Goal: Task Accomplishment & Management: Complete application form

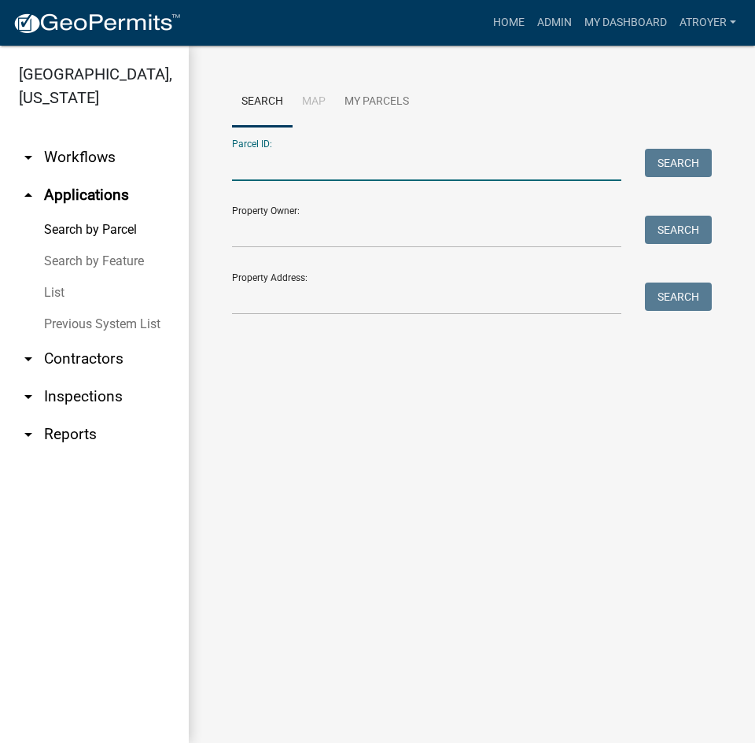
click at [360, 166] on input "Parcel ID:" at bounding box center [426, 165] width 389 height 32
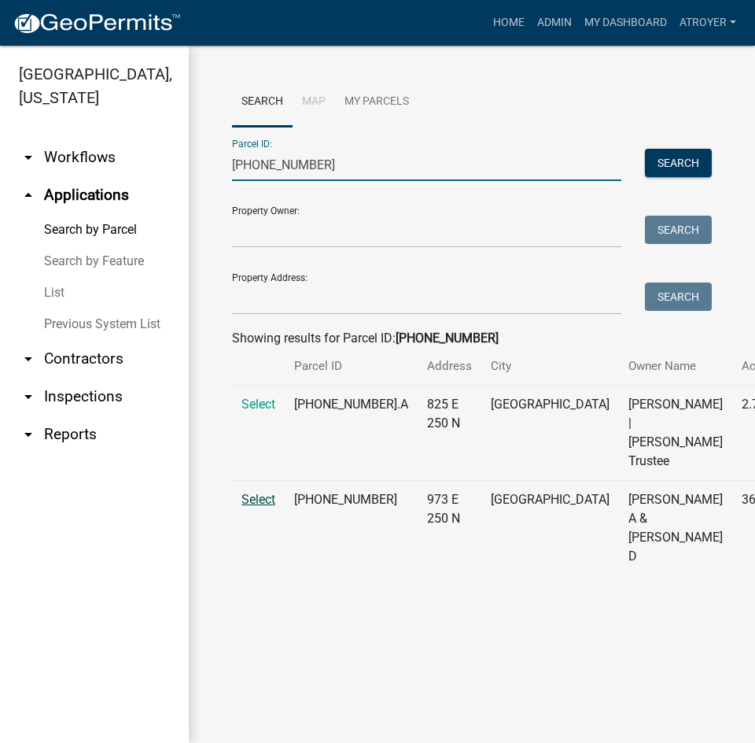
type input "029-132-002"
click at [260, 507] on span "Select" at bounding box center [259, 499] width 34 height 15
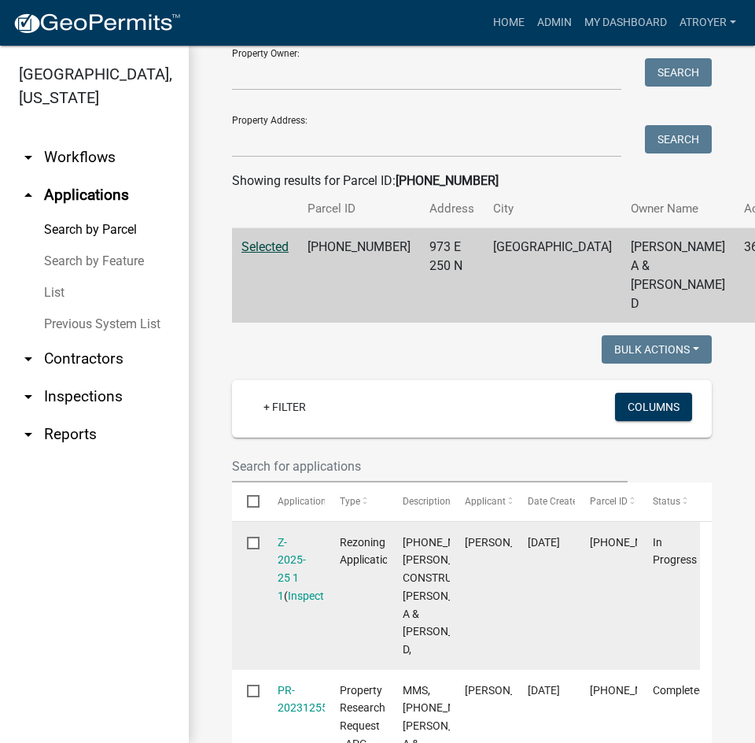
scroll to position [236, 0]
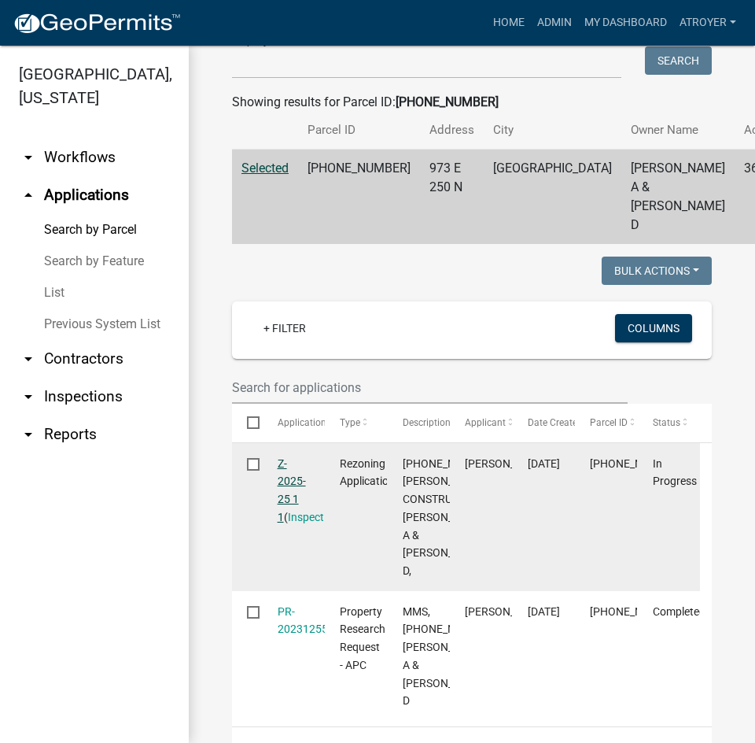
click at [280, 461] on link "Z-2025-25 1 1" at bounding box center [292, 490] width 28 height 66
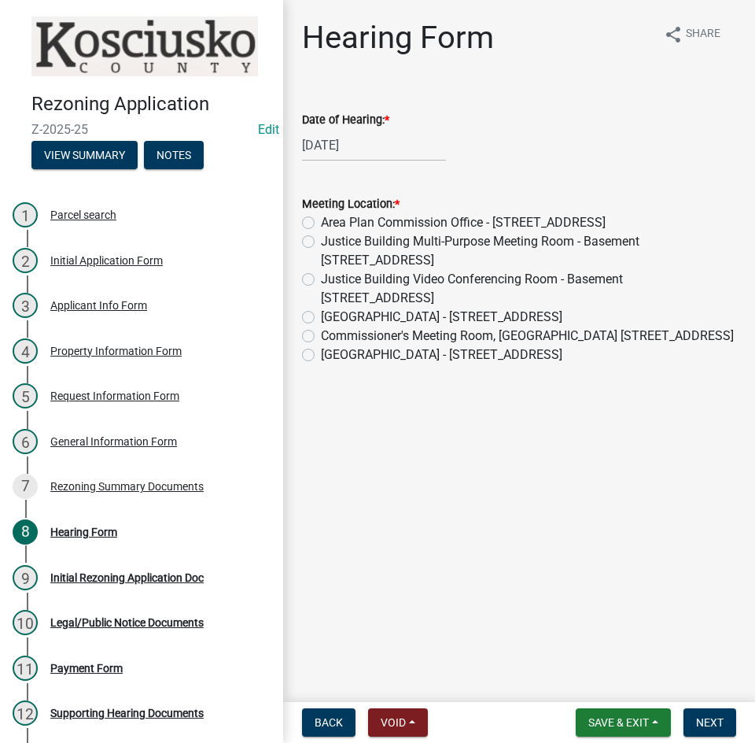
click at [321, 337] on label "Commissioner's Meeting Room, County Court House 100 W Center St. Warsaw" at bounding box center [527, 336] width 413 height 19
click at [321, 337] on input "Commissioner's Meeting Room, County Court House 100 W Center St. Warsaw" at bounding box center [326, 332] width 10 height 10
radio input "true"
click at [701, 719] on span "Next" at bounding box center [710, 722] width 28 height 13
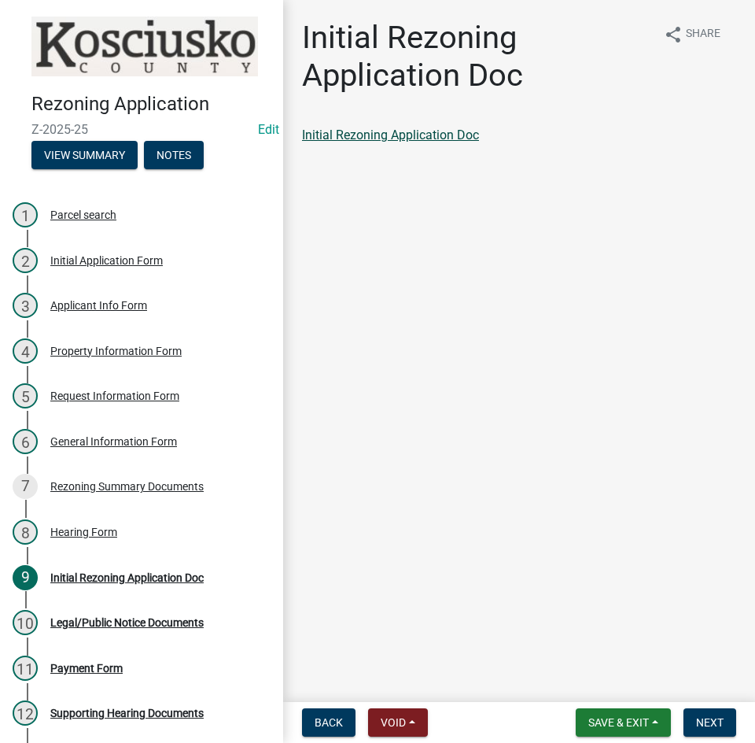
click at [405, 138] on link "Initial Rezoning Application Doc" at bounding box center [390, 134] width 177 height 15
click at [691, 722] on button "Next" at bounding box center [710, 722] width 53 height 28
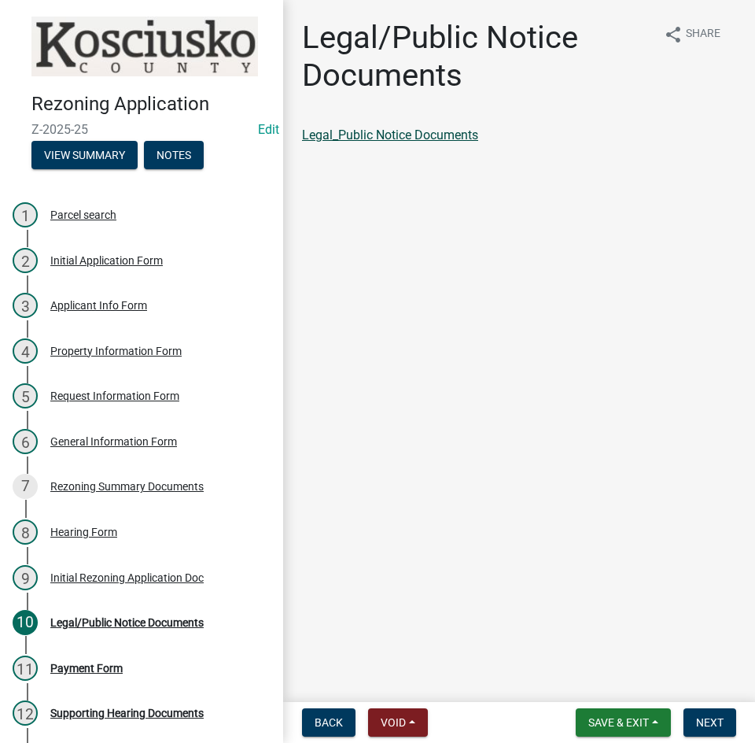
click at [409, 132] on link "Legal_Public Notice Documents" at bounding box center [390, 134] width 176 height 15
click at [709, 714] on button "Next" at bounding box center [710, 722] width 53 height 28
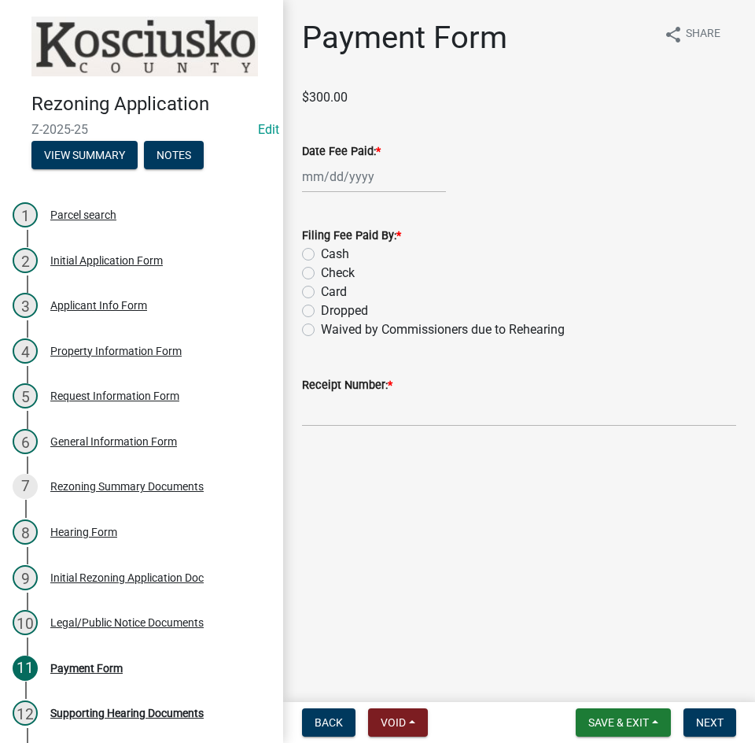
click at [323, 181] on div at bounding box center [374, 177] width 144 height 32
select select "10"
select select "2025"
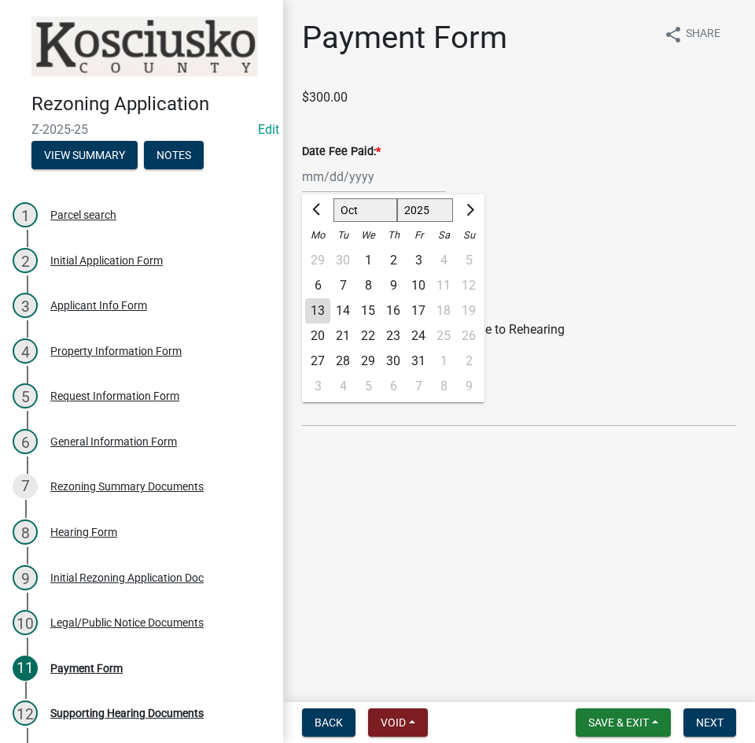
click at [607, 246] on div "Cash" at bounding box center [519, 254] width 434 height 19
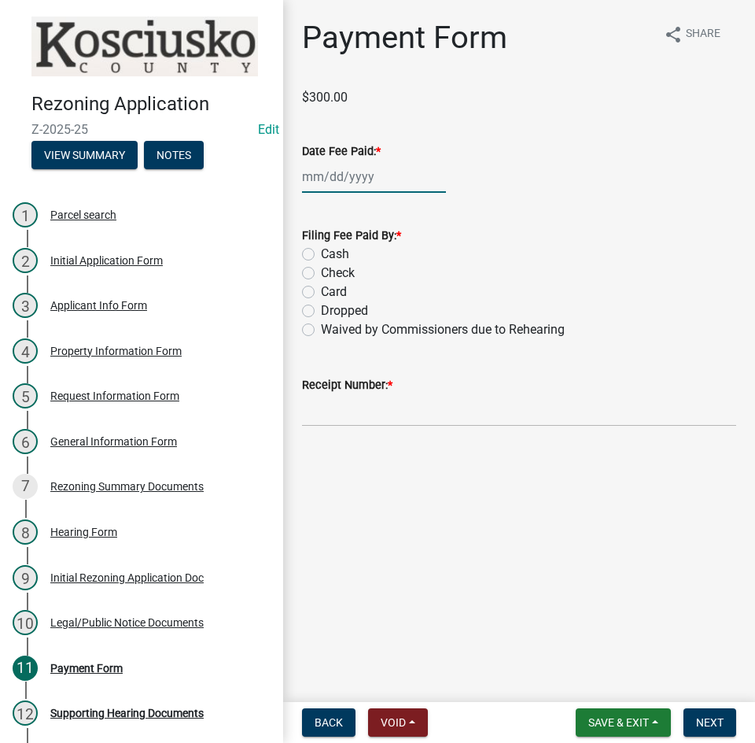
click at [312, 178] on div at bounding box center [374, 177] width 144 height 32
select select "10"
select select "2025"
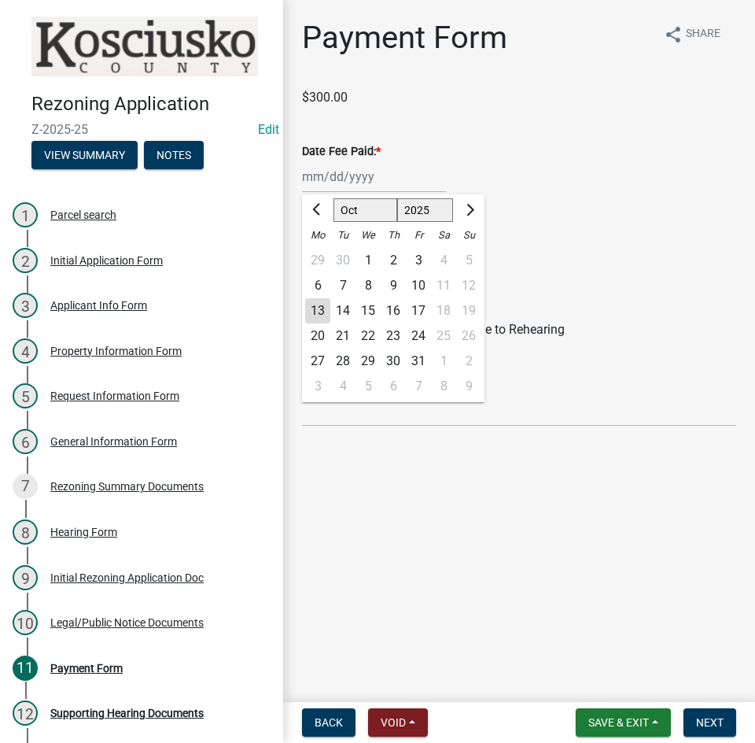
click at [389, 285] on div "9" at bounding box center [393, 285] width 25 height 25
type input "10/09/2025"
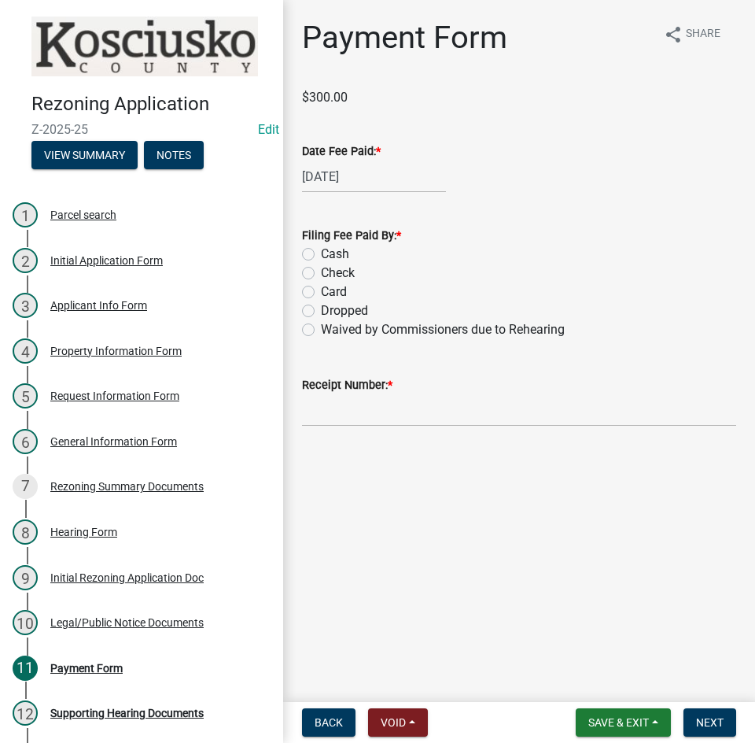
click at [321, 275] on label "Check" at bounding box center [338, 273] width 34 height 19
click at [321, 274] on input "Check" at bounding box center [326, 269] width 10 height 10
radio input "true"
click at [389, 411] on input "Receipt Number: *" at bounding box center [519, 410] width 434 height 32
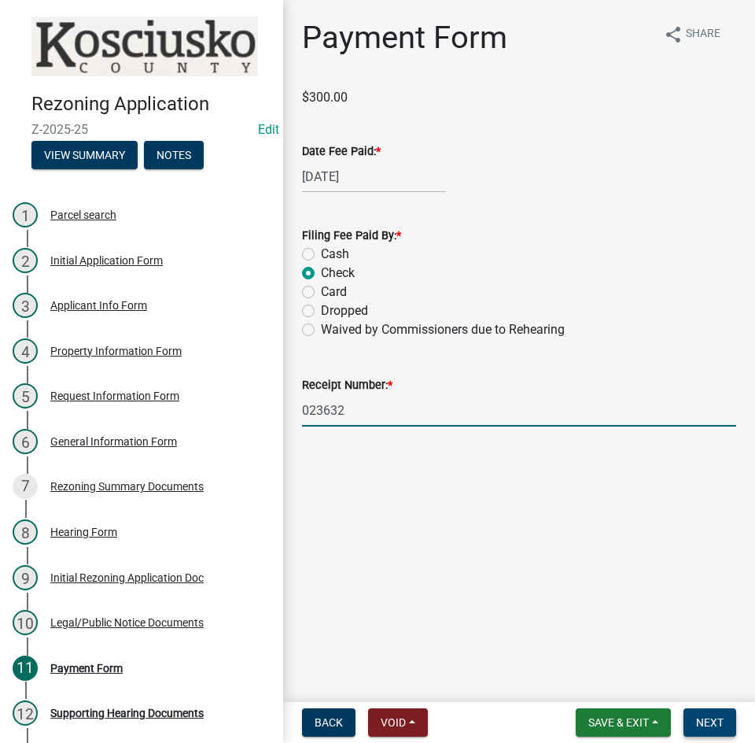
type input "023632"
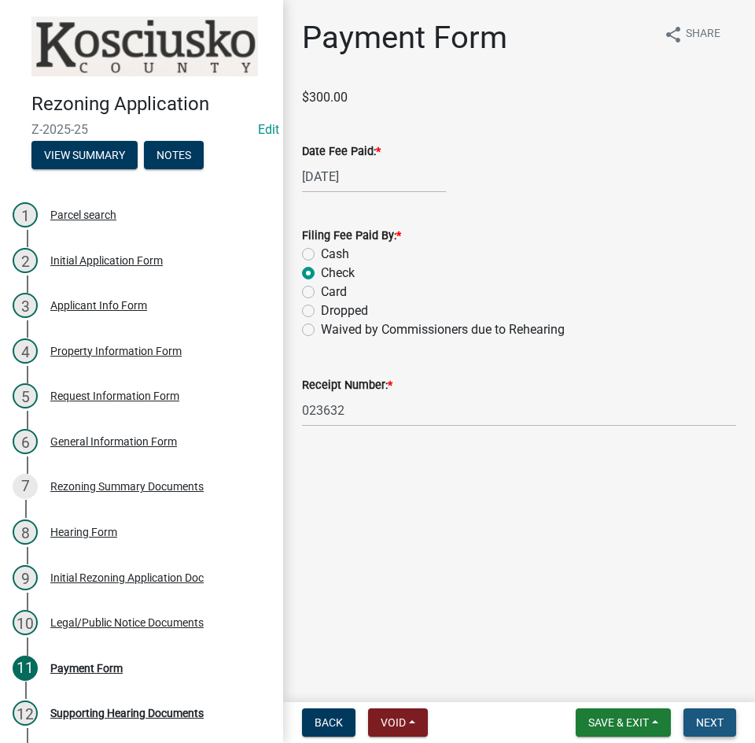
click at [713, 718] on span "Next" at bounding box center [710, 722] width 28 height 13
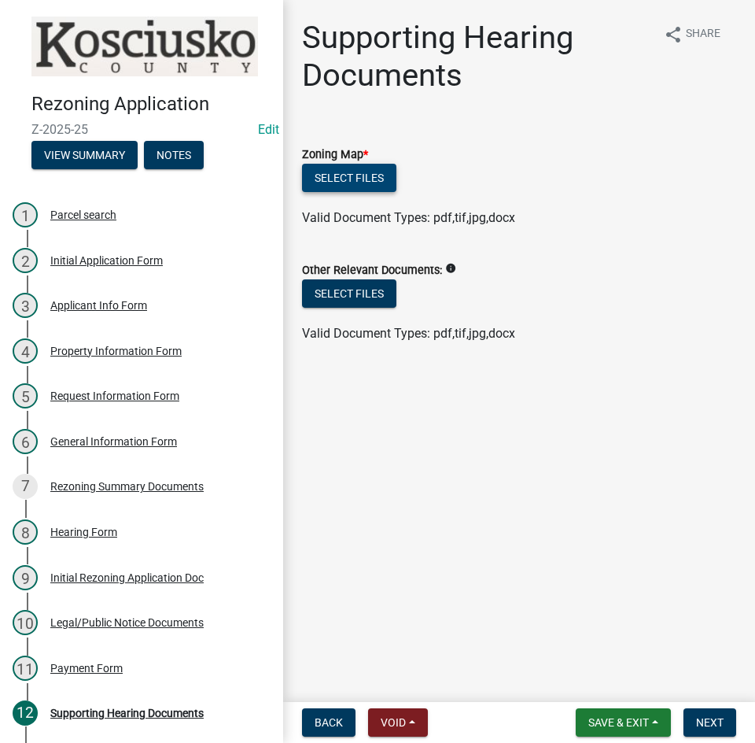
click at [346, 178] on button "Select files" at bounding box center [349, 178] width 94 height 28
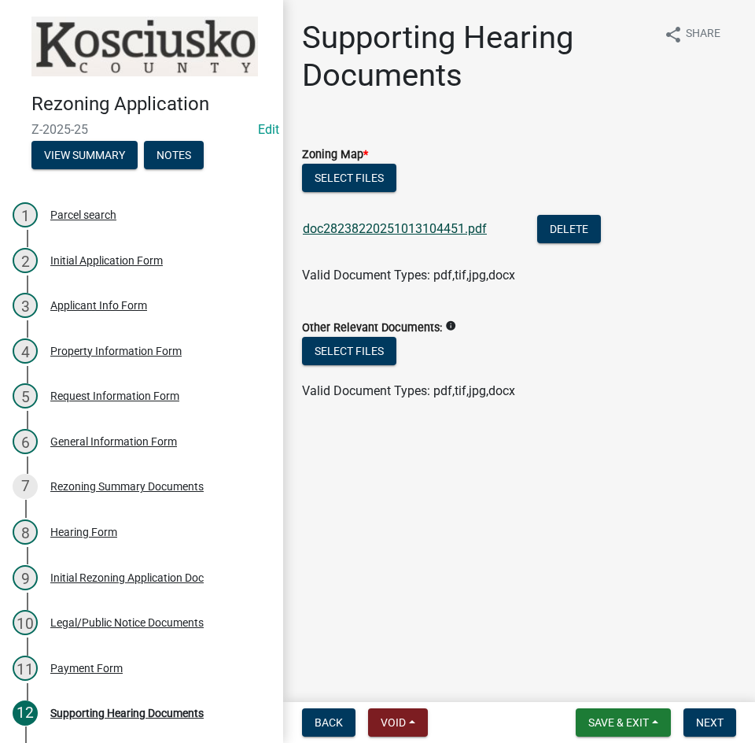
click at [382, 231] on link "doc28238220251013104451.pdf" at bounding box center [395, 228] width 184 height 15
click at [345, 175] on button "Select files" at bounding box center [349, 178] width 94 height 28
click at [708, 723] on span "Next" at bounding box center [710, 722] width 28 height 13
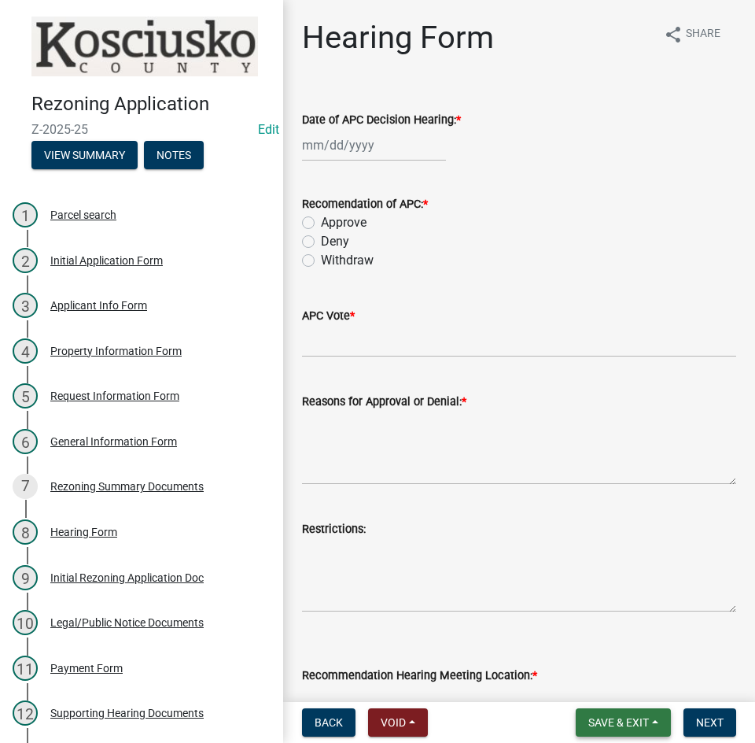
click at [596, 719] on span "Save & Exit" at bounding box center [619, 722] width 61 height 13
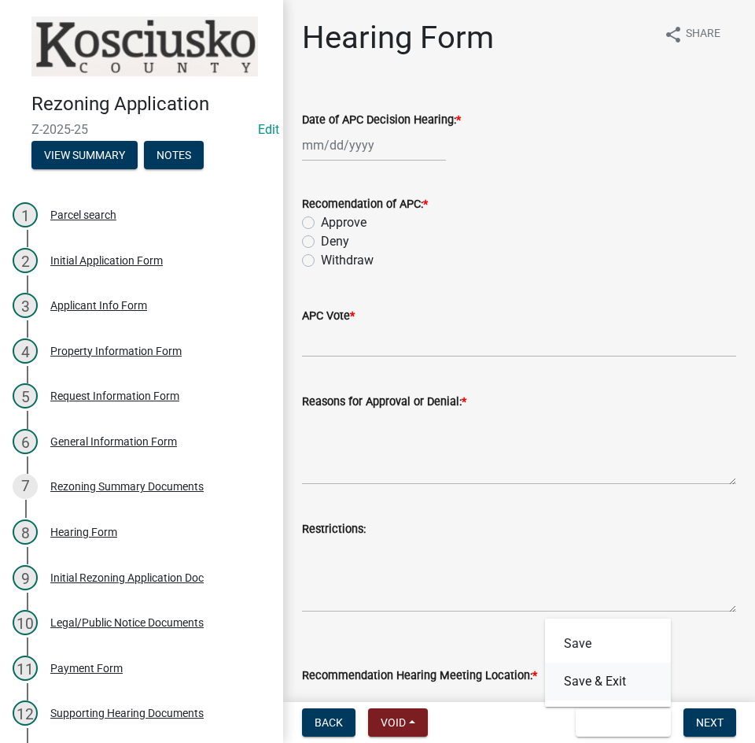
click at [604, 680] on button "Save & Exit" at bounding box center [608, 682] width 126 height 38
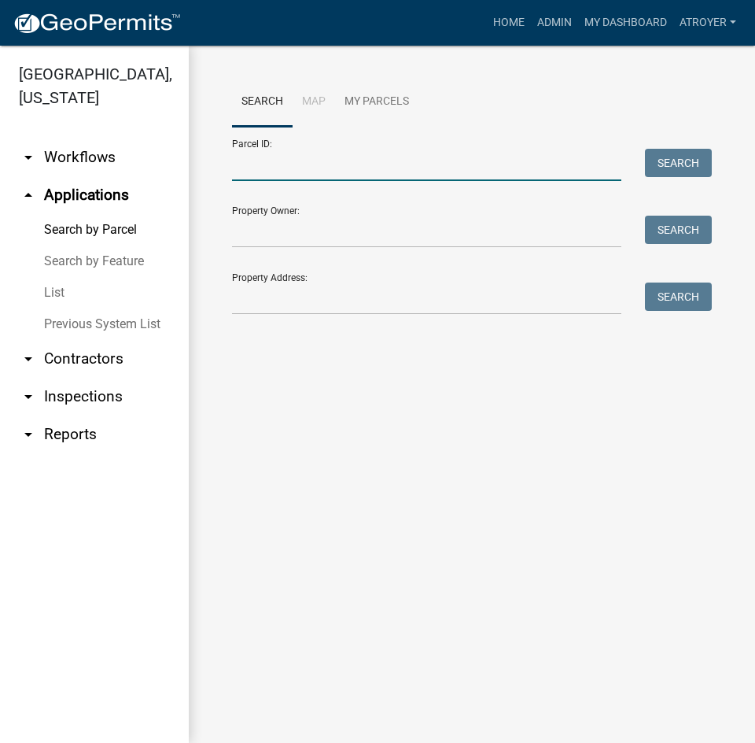
click at [378, 172] on input "Parcel ID:" at bounding box center [426, 165] width 389 height 32
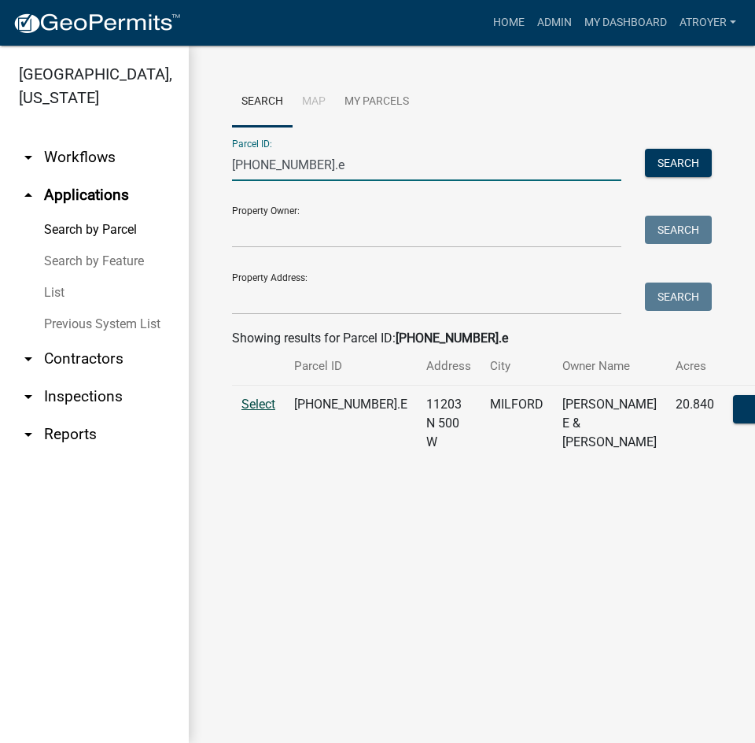
type input "033-035-003.e"
click at [253, 412] on span "Select" at bounding box center [259, 404] width 34 height 15
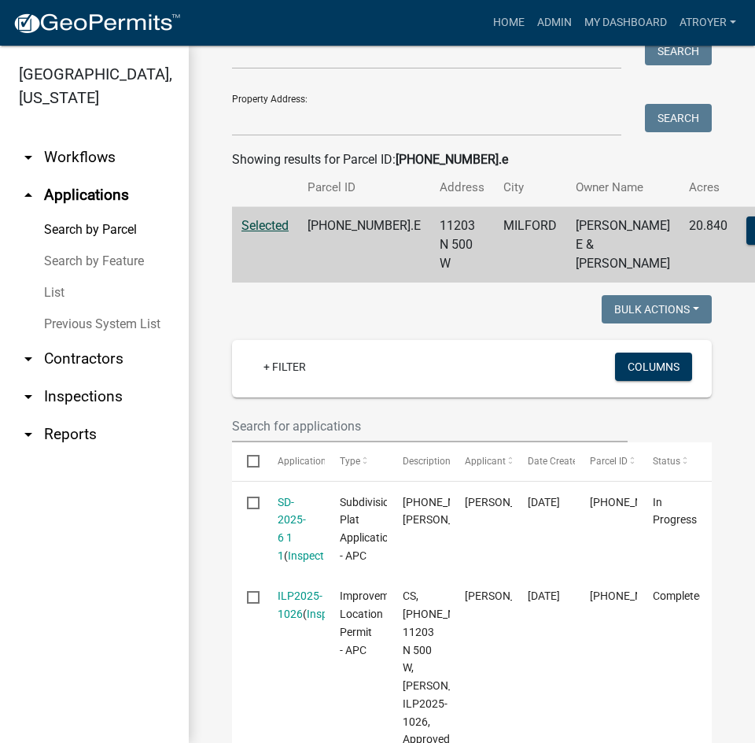
scroll to position [236, 0]
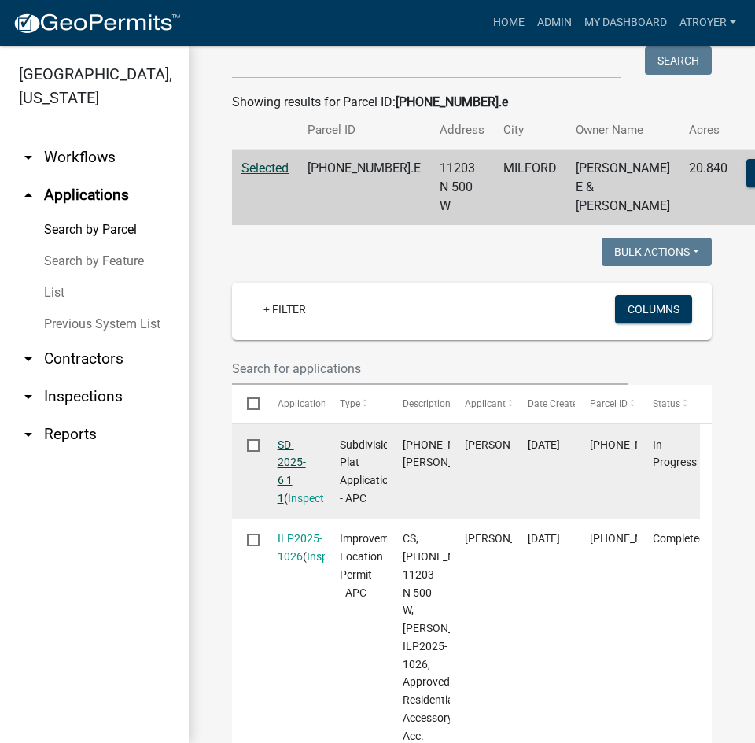
click at [286, 481] on link "SD-2025-6 1 1" at bounding box center [292, 471] width 28 height 66
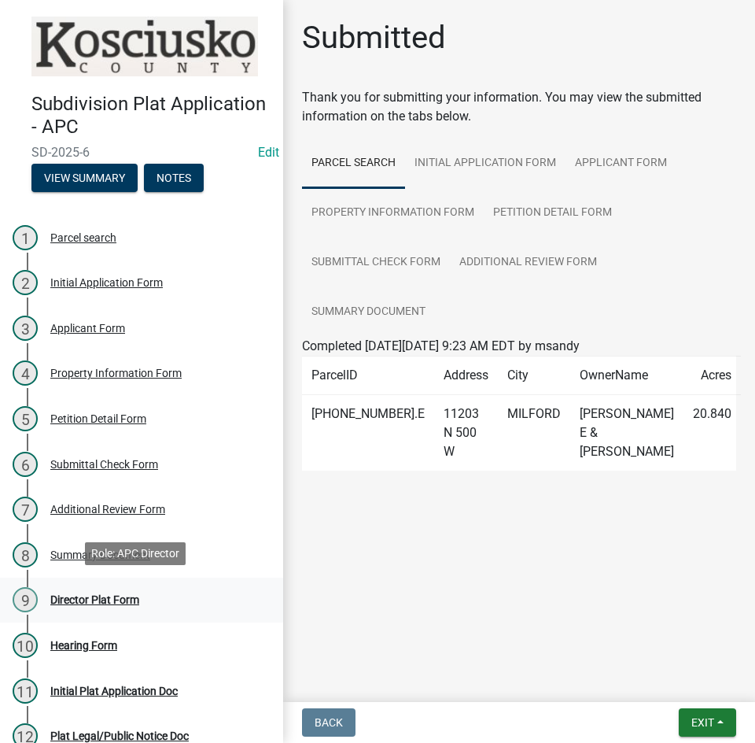
click at [106, 598] on div "Director Plat Form" at bounding box center [94, 599] width 89 height 11
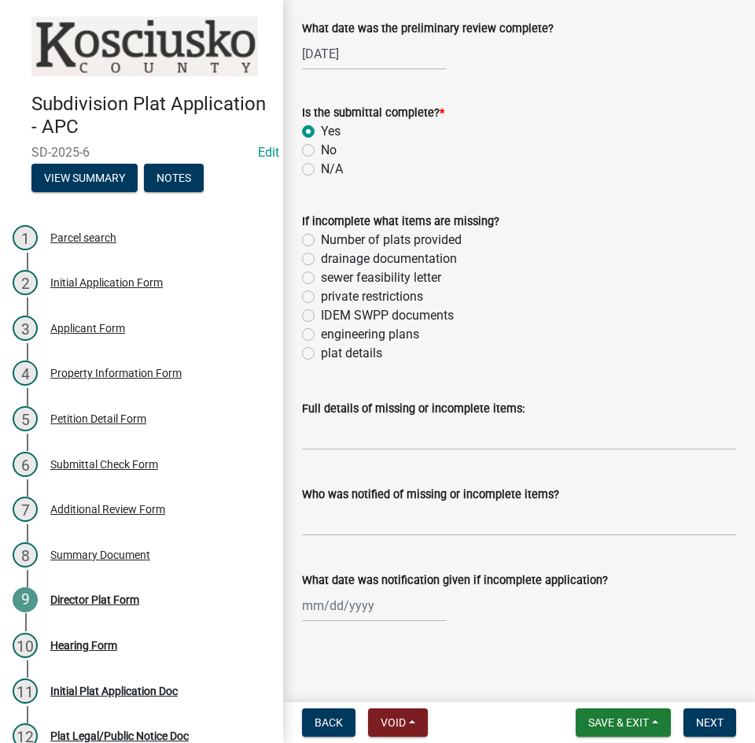
scroll to position [93, 0]
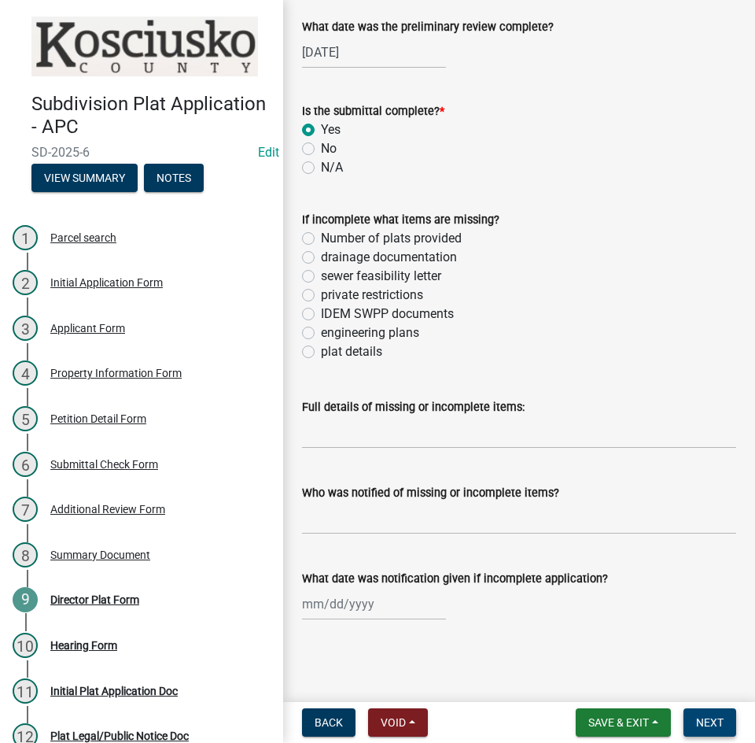
click at [710, 720] on span "Next" at bounding box center [710, 722] width 28 height 13
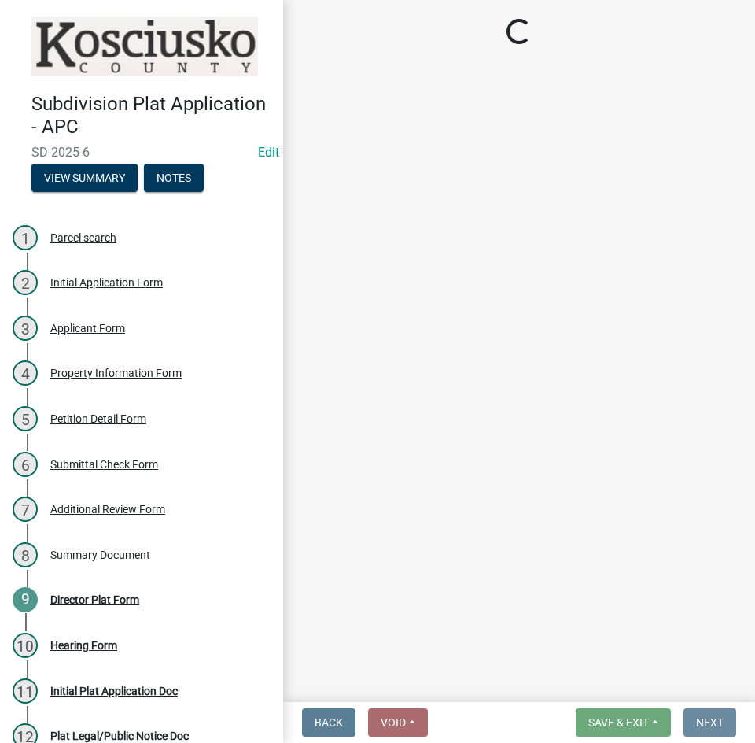
scroll to position [0, 0]
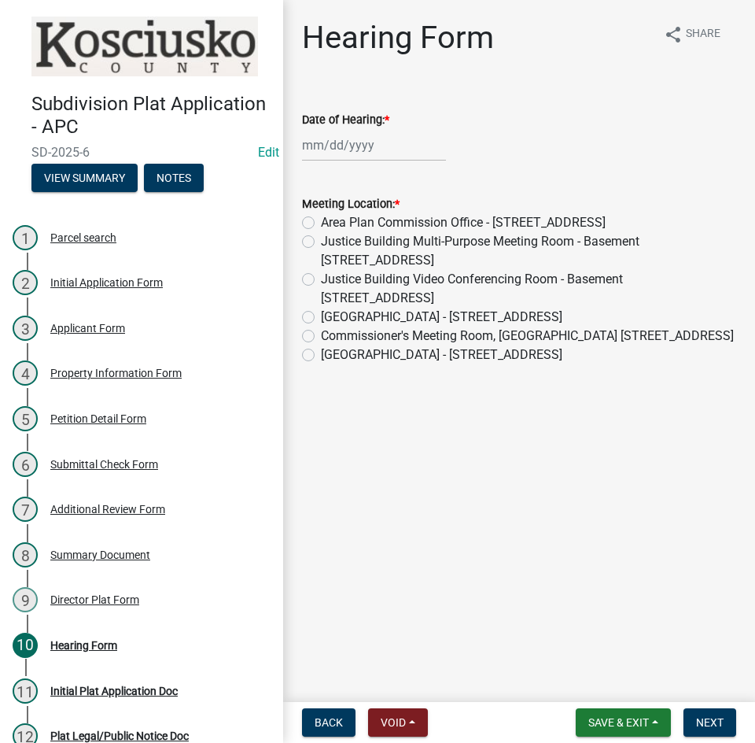
click at [375, 150] on div at bounding box center [374, 145] width 144 height 32
select select "10"
select select "2025"
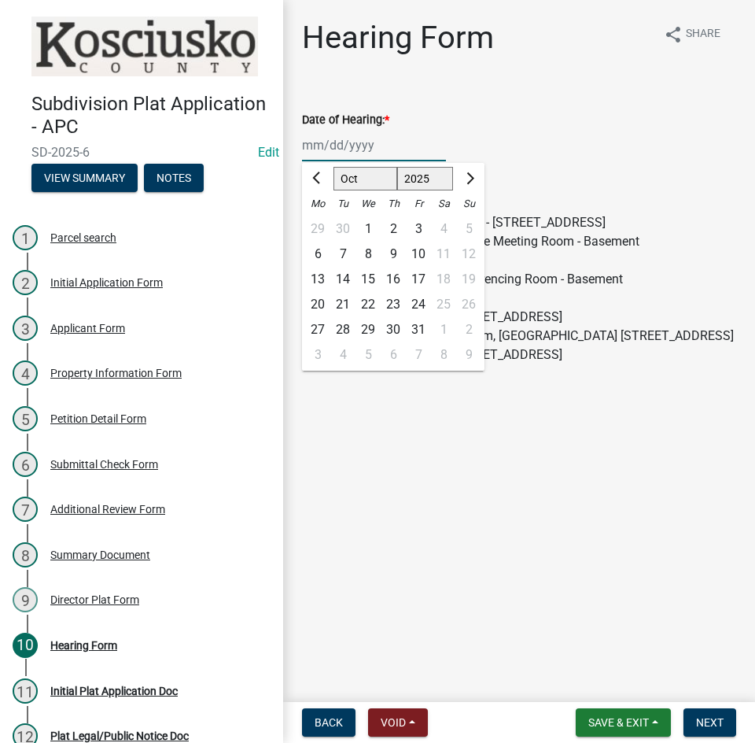
click at [346, 176] on select "Jan Feb Mar Apr May Jun Jul Aug Sep Oct Nov Dec" at bounding box center [366, 179] width 64 height 24
select select "11"
click at [334, 167] on select "Jan Feb Mar Apr May Jun Jul Aug Sep Oct Nov Dec" at bounding box center [366, 179] width 64 height 24
click at [366, 256] on div "5" at bounding box center [368, 254] width 25 height 25
type input "11/05/2025"
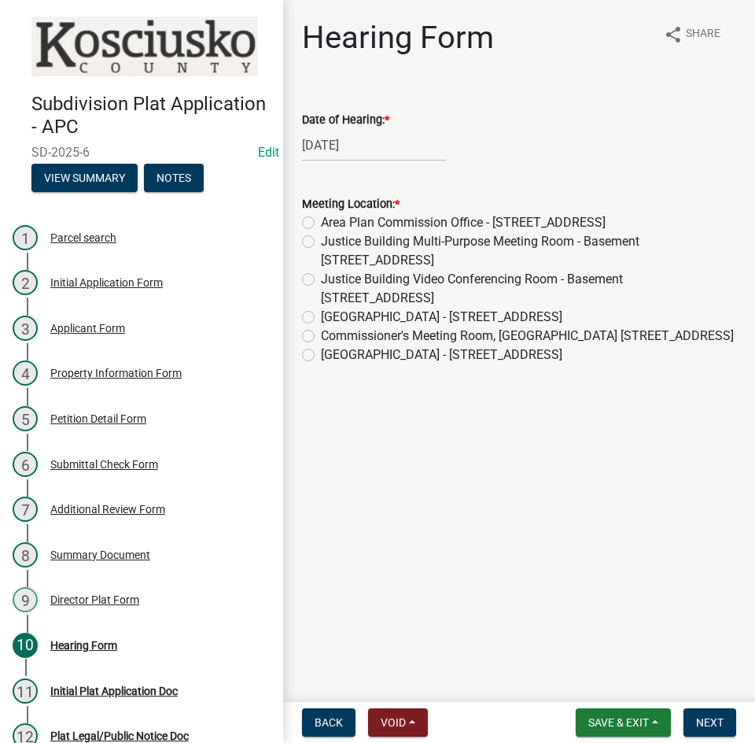
click at [321, 339] on label "Commissioner's Meeting Room, County Court House 100 W Center St. Warsaw" at bounding box center [527, 336] width 413 height 19
click at [321, 337] on input "Commissioner's Meeting Room, County Court House 100 W Center St. Warsaw" at bounding box center [326, 332] width 10 height 10
radio input "true"
click at [703, 717] on span "Next" at bounding box center [710, 722] width 28 height 13
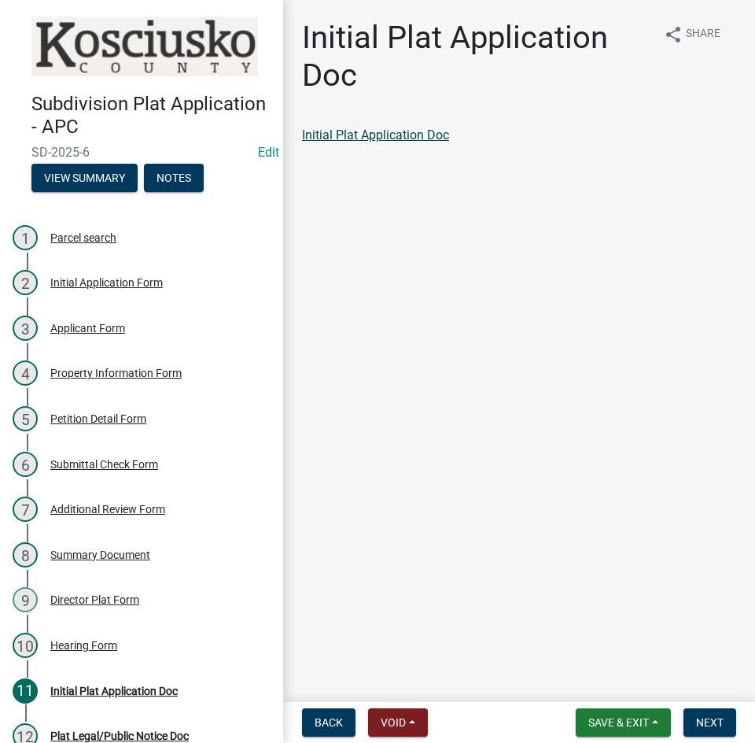
click at [356, 137] on link "Initial Plat Application Doc" at bounding box center [375, 134] width 147 height 15
click at [693, 718] on button "Next" at bounding box center [710, 722] width 53 height 28
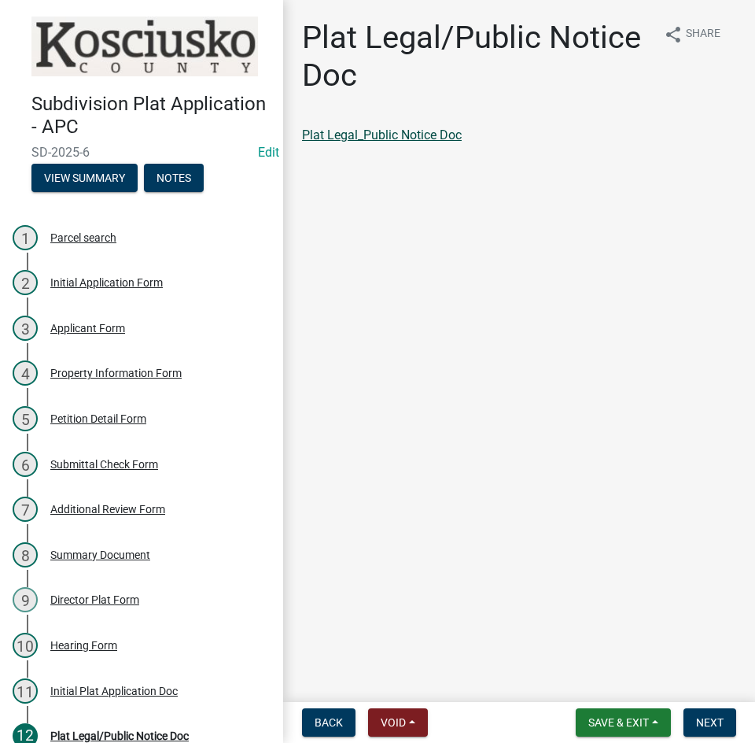
click at [341, 136] on link "Plat Legal_Public Notice Doc" at bounding box center [382, 134] width 160 height 15
click at [707, 720] on span "Next" at bounding box center [710, 722] width 28 height 13
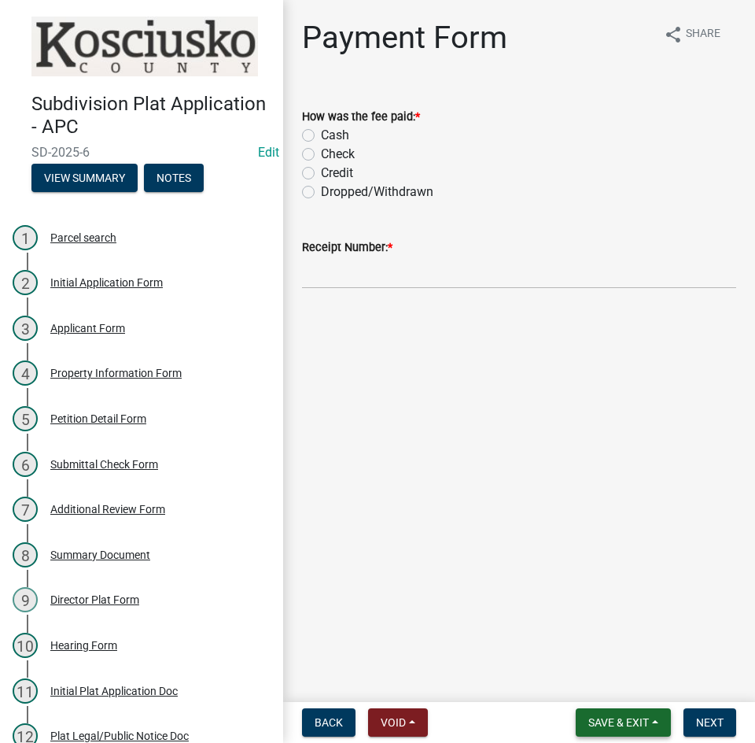
click at [600, 716] on span "Save & Exit" at bounding box center [619, 722] width 61 height 13
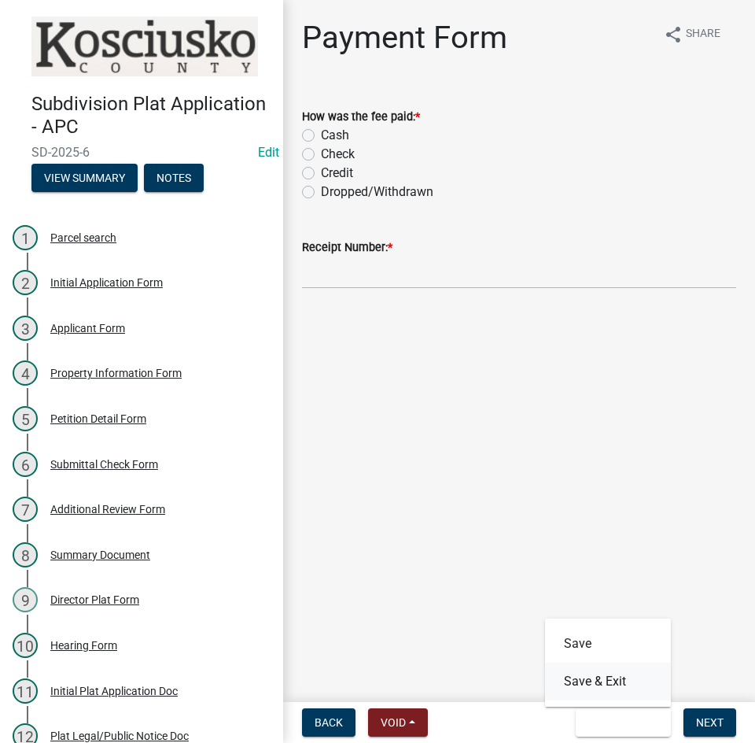
click at [585, 680] on button "Save & Exit" at bounding box center [608, 682] width 126 height 38
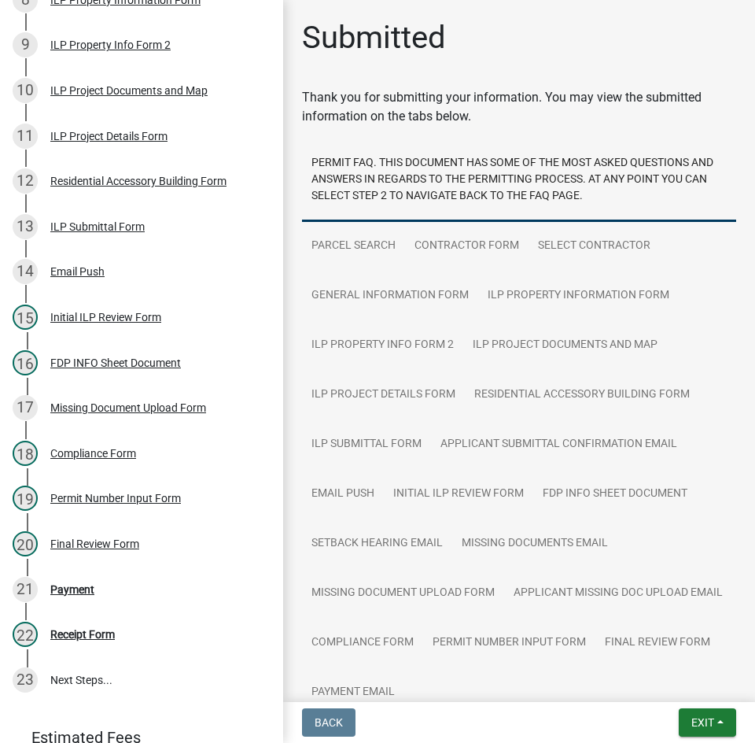
scroll to position [629, 0]
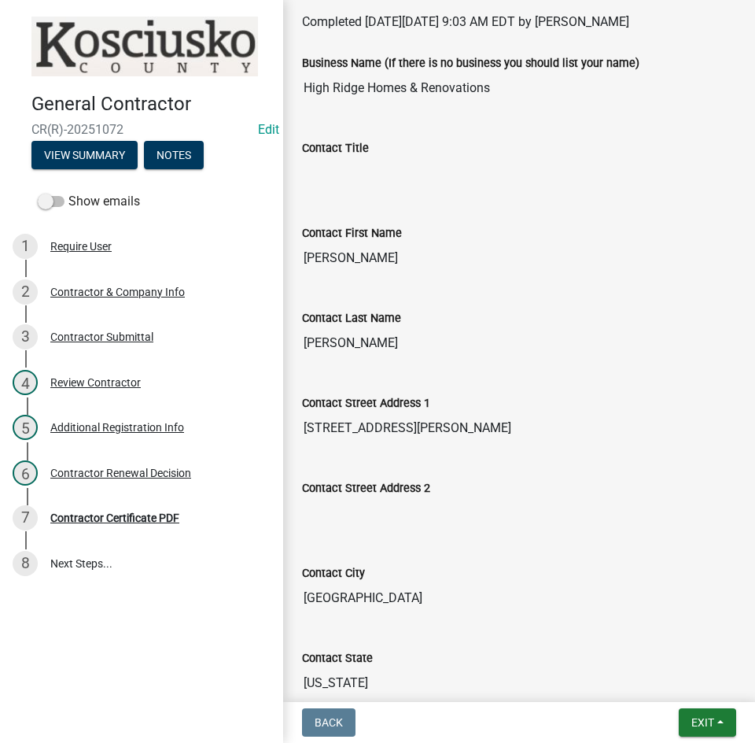
scroll to position [472, 0]
